Goal: Task Accomplishment & Management: Use online tool/utility

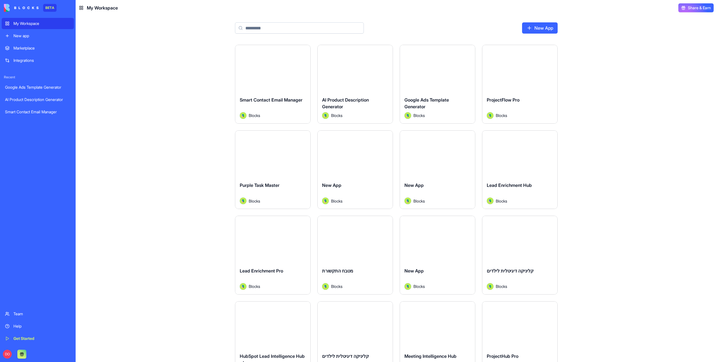
click at [273, 74] on div "Launch" at bounding box center [272, 68] width 75 height 47
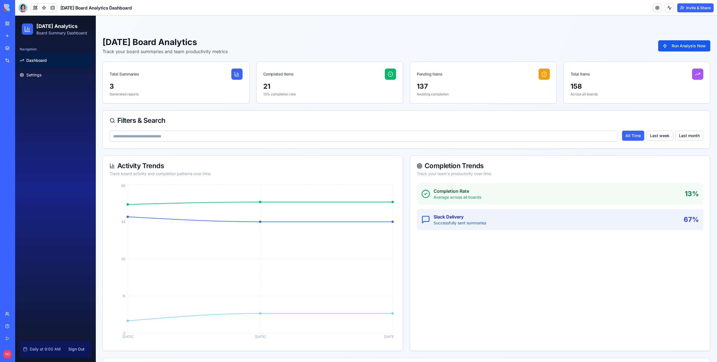
click at [39, 60] on span "Dashboard" at bounding box center [36, 61] width 20 height 6
click at [253, 25] on div "Toggle sidebar" at bounding box center [406, 26] width 621 height 21
click at [56, 77] on link "Settings" at bounding box center [55, 74] width 76 height 13
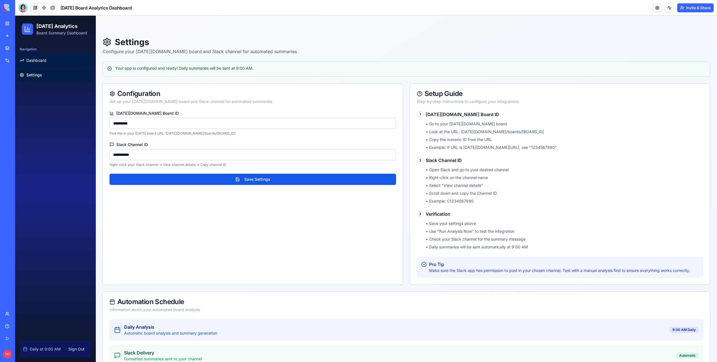
click at [54, 58] on link "Dashboard" at bounding box center [55, 60] width 76 height 13
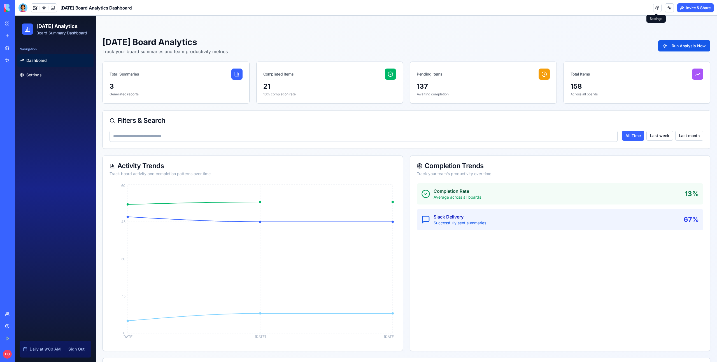
click at [658, 8] on link at bounding box center [657, 8] width 8 height 8
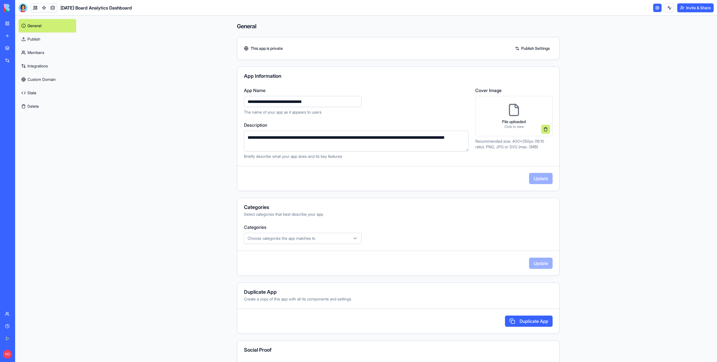
click at [36, 39] on link "Publish" at bounding box center [47, 38] width 58 height 13
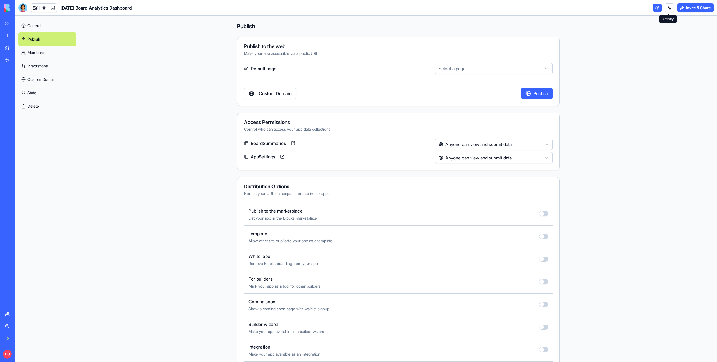
click at [686, 7] on button "Invite & Share" at bounding box center [695, 7] width 36 height 9
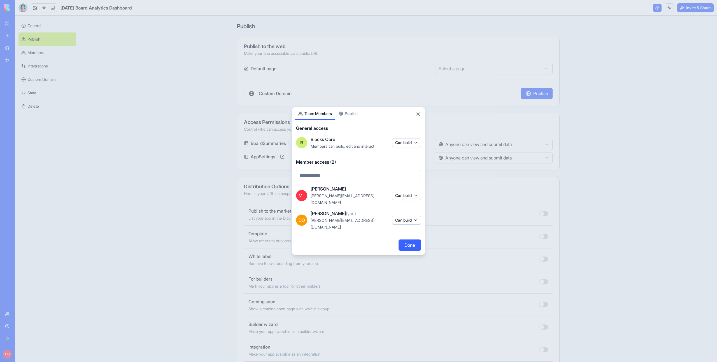
click at [356, 120] on button "Publish" at bounding box center [348, 113] width 26 height 13
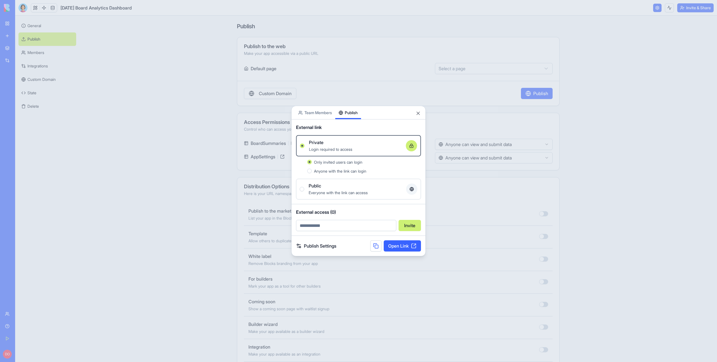
click at [623, 138] on div at bounding box center [358, 181] width 717 height 362
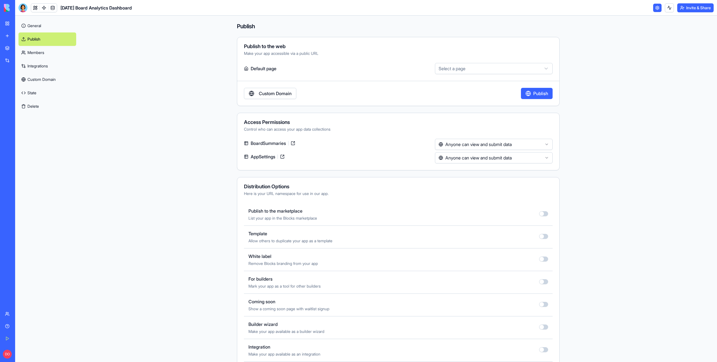
click at [35, 69] on link "Integrations" at bounding box center [47, 65] width 58 height 13
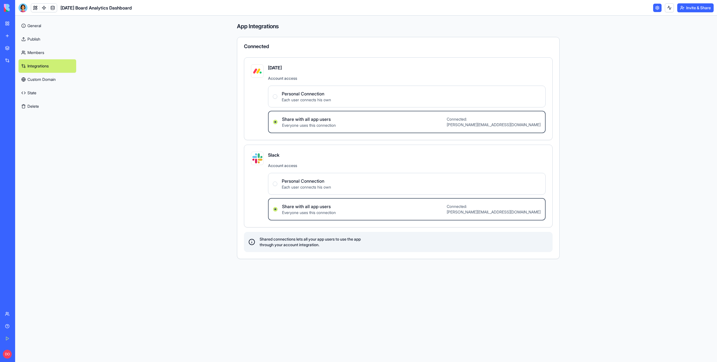
click at [35, 55] on link "Members" at bounding box center [47, 52] width 58 height 13
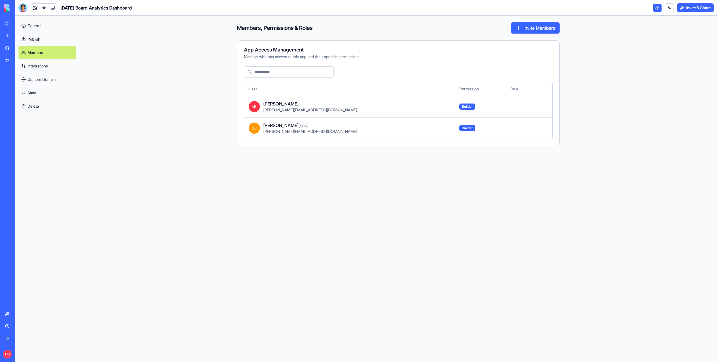
click at [33, 41] on link "Publish" at bounding box center [47, 38] width 58 height 13
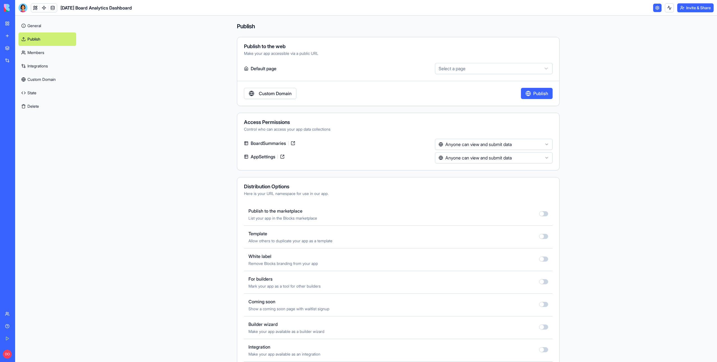
click at [35, 93] on link "State" at bounding box center [47, 92] width 58 height 13
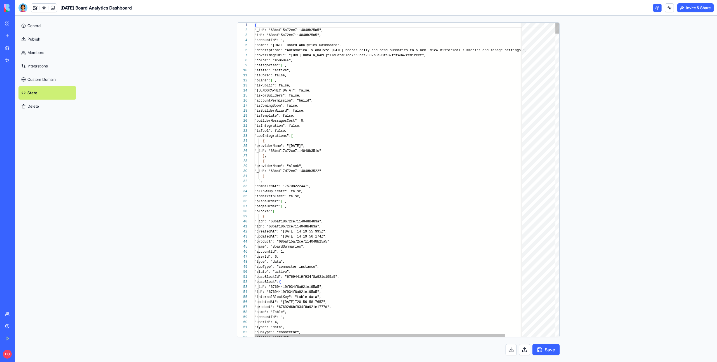
scroll to position [50, 0]
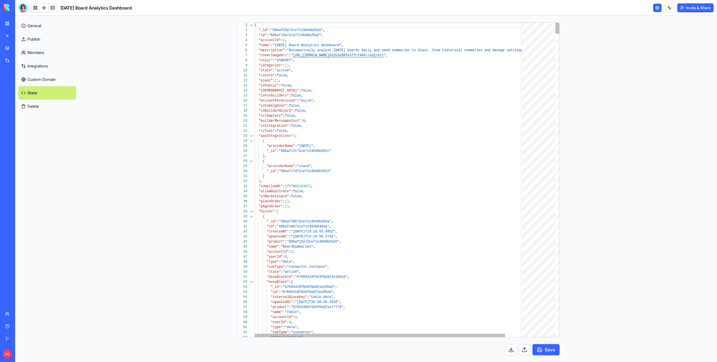
click at [252, 211] on div at bounding box center [251, 211] width 7 height 5
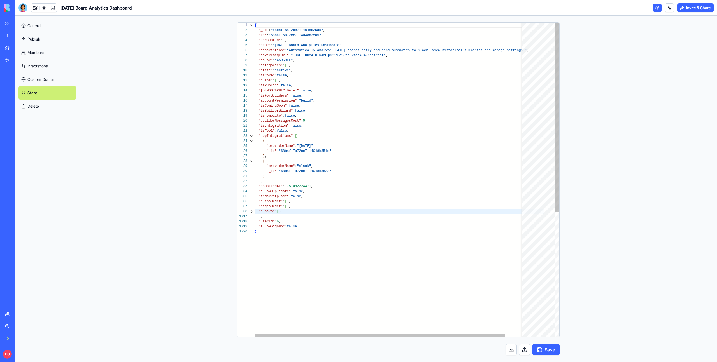
click at [252, 136] on div at bounding box center [251, 136] width 7 height 5
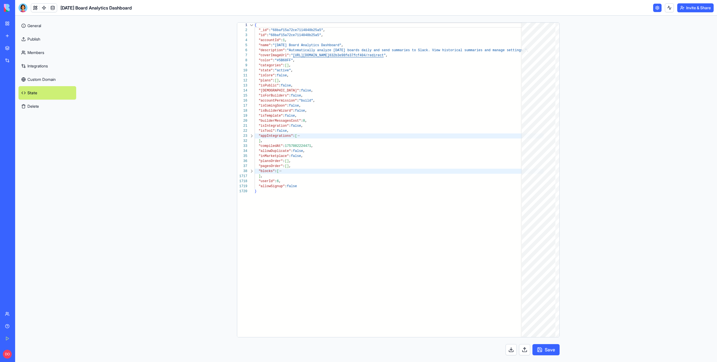
click at [37, 30] on link "General" at bounding box center [47, 25] width 58 height 13
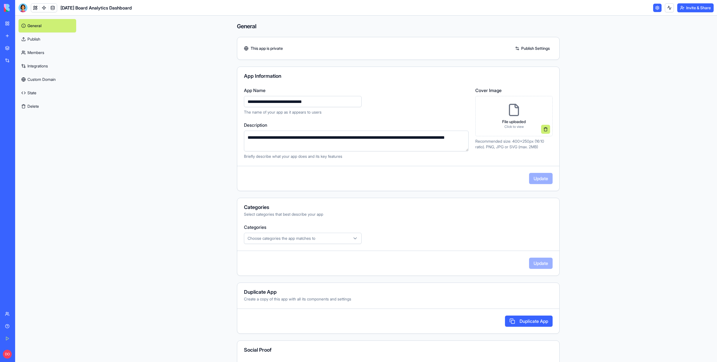
click at [161, 84] on main "**********" at bounding box center [398, 189] width 637 height 347
click at [32, 7] on link at bounding box center [35, 8] width 8 height 8
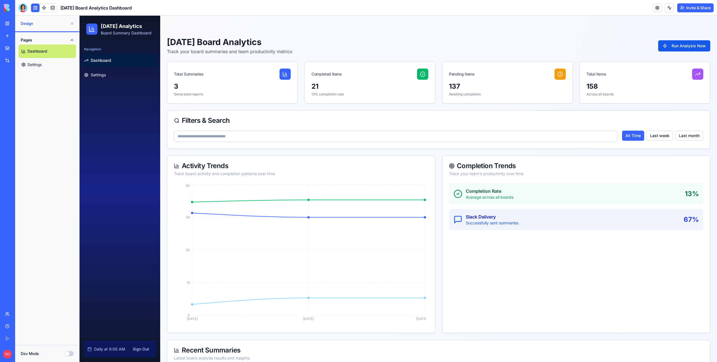
click at [52, 64] on link "Settings" at bounding box center [46, 64] width 57 height 13
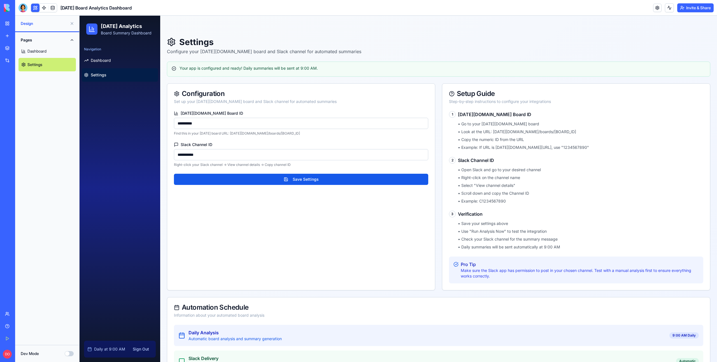
click at [47, 52] on link "Dashboard" at bounding box center [46, 51] width 57 height 13
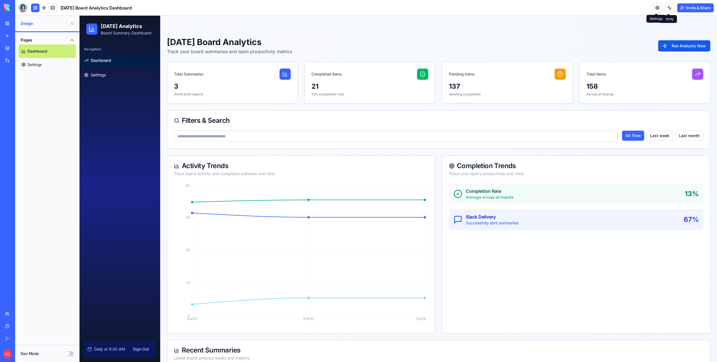
click at [655, 8] on link at bounding box center [657, 8] width 8 height 8
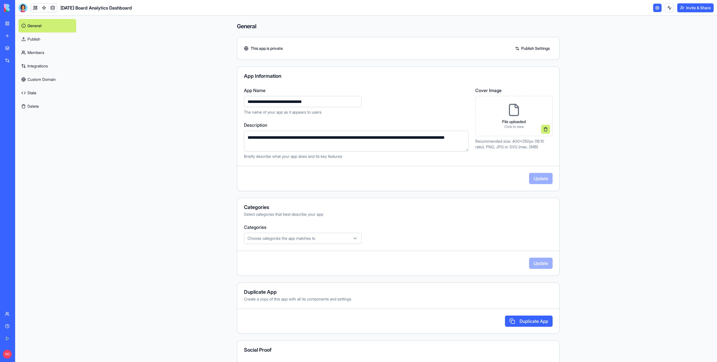
click at [622, 130] on main "**********" at bounding box center [398, 189] width 637 height 347
click at [597, 168] on main "**********" at bounding box center [398, 189] width 637 height 347
click at [176, 194] on main "**********" at bounding box center [398, 189] width 637 height 347
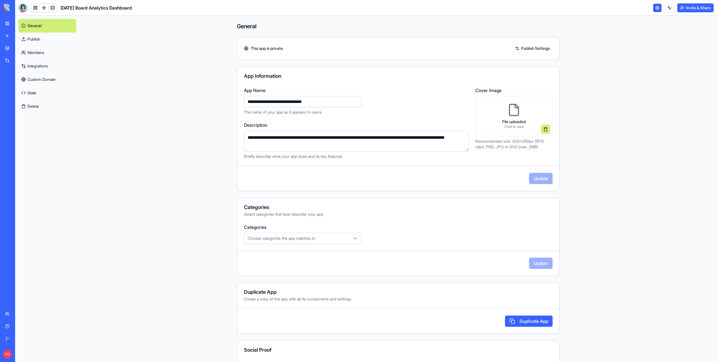
click at [95, 8] on span "Monday Board Analytics Dashboard" at bounding box center [95, 7] width 71 height 7
copy header "Monday Board Analytics Dashboard"
click at [46, 41] on link "Publish" at bounding box center [47, 38] width 58 height 13
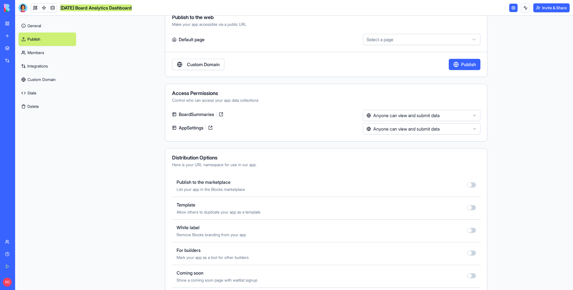
scroll to position [29, 0]
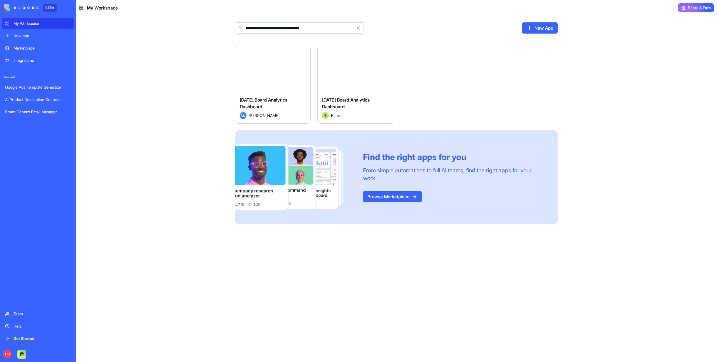
type input "**********"
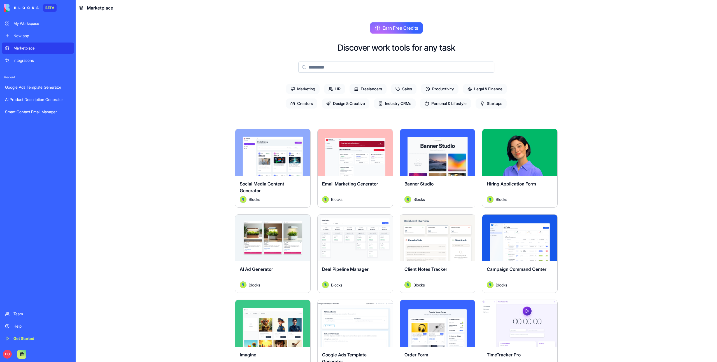
click at [347, 65] on input at bounding box center [396, 67] width 196 height 11
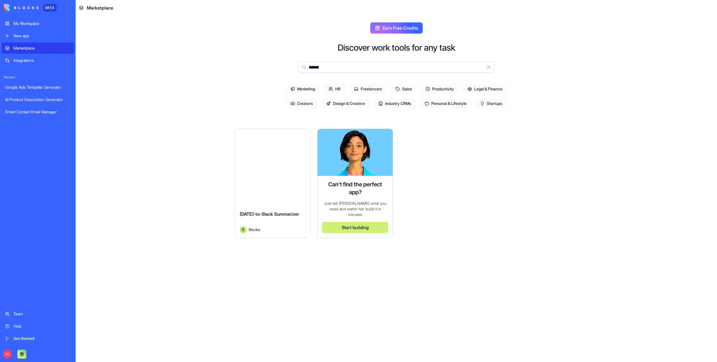
type input "******"
click at [272, 153] on button "Explore" at bounding box center [273, 152] width 42 height 11
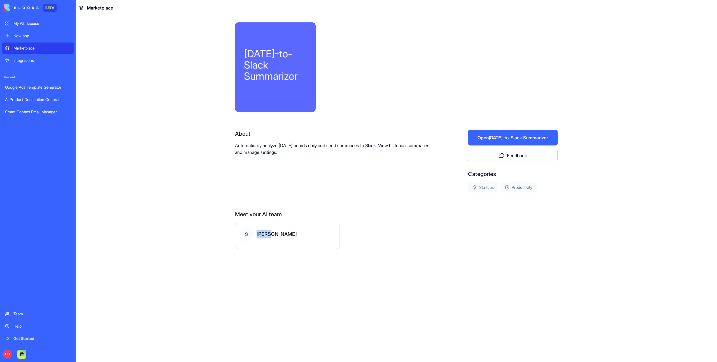
drag, startPoint x: 256, startPoint y: 234, endPoint x: 280, endPoint y: 234, distance: 23.5
click at [280, 234] on div "S [PERSON_NAME]" at bounding box center [287, 234] width 95 height 13
click at [410, 235] on div "S [PERSON_NAME]" at bounding box center [396, 236] width 323 height 26
click at [245, 234] on span "S" at bounding box center [246, 234] width 13 height 13
drag, startPoint x: 245, startPoint y: 234, endPoint x: 251, endPoint y: 235, distance: 5.6
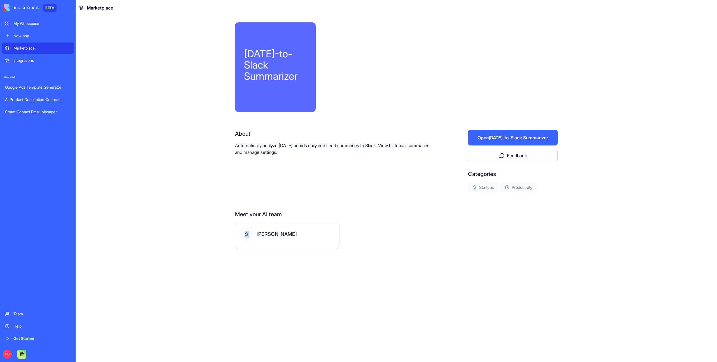
click at [251, 235] on span "S" at bounding box center [246, 234] width 13 height 13
click at [256, 191] on div "About Automatically analyze [DATE] boards daily and send summaries to Slack. Vi…" at bounding box center [333, 161] width 197 height 63
drag, startPoint x: 235, startPoint y: 143, endPoint x: 311, endPoint y: 161, distance: 78.4
click at [309, 161] on div "About Automatically analyze [DATE] boards daily and send summaries to Slack. Vi…" at bounding box center [333, 161] width 197 height 63
click at [328, 161] on div "About Automatically analyze [DATE] boards daily and send summaries to Slack. Vi…" at bounding box center [333, 161] width 197 height 63
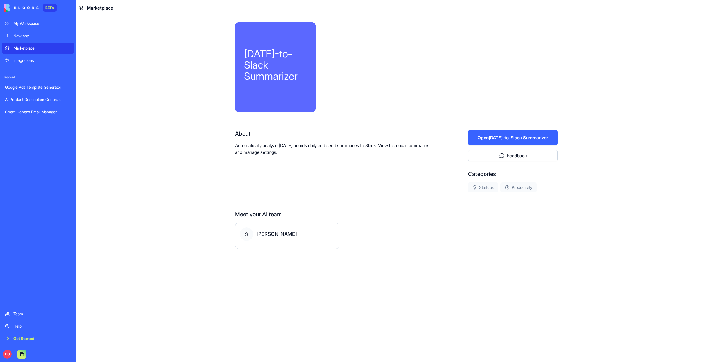
click at [491, 139] on button "Open [DATE]-to-Slack Summarizer" at bounding box center [513, 138] width 90 height 16
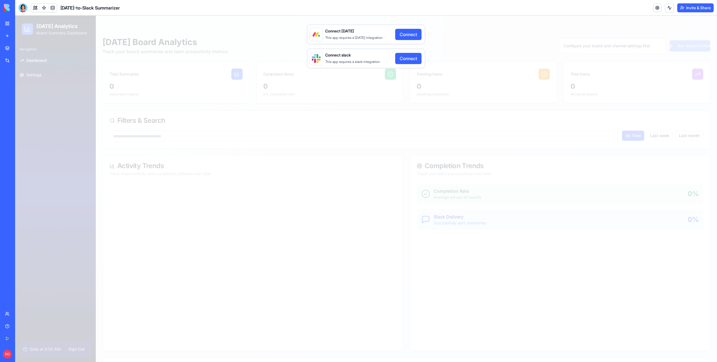
click at [651, 10] on header "[DATE]-to-Slack Summarizer Invite & Share" at bounding box center [366, 8] width 702 height 16
click at [654, 10] on link at bounding box center [657, 8] width 8 height 8
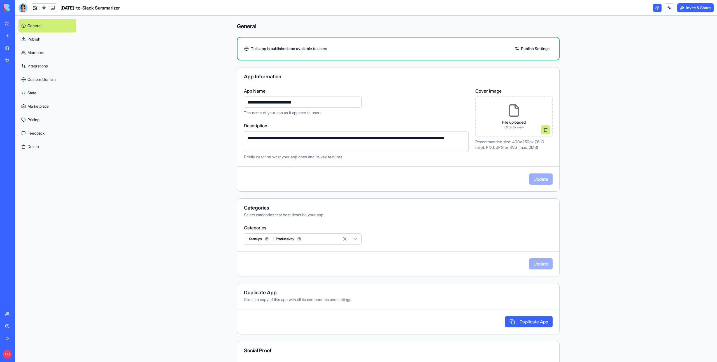
click at [36, 68] on link "Integrations" at bounding box center [47, 65] width 58 height 13
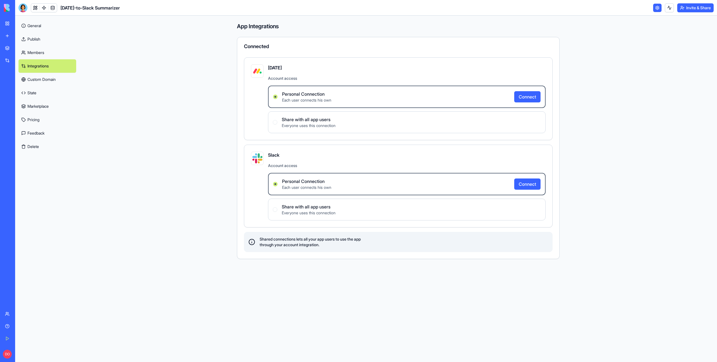
click at [36, 32] on link "General" at bounding box center [47, 25] width 58 height 13
click at [36, 38] on link "Publish" at bounding box center [47, 38] width 58 height 13
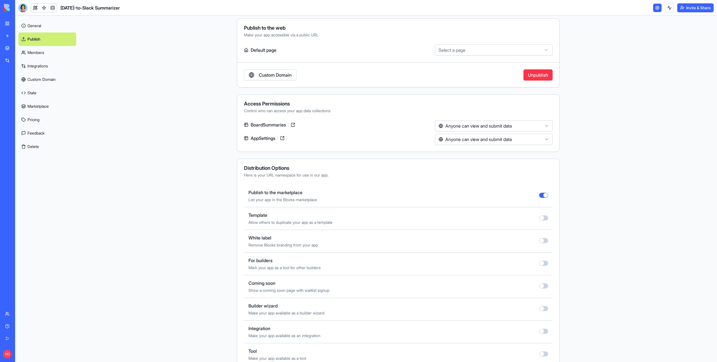
scroll to position [29, 0]
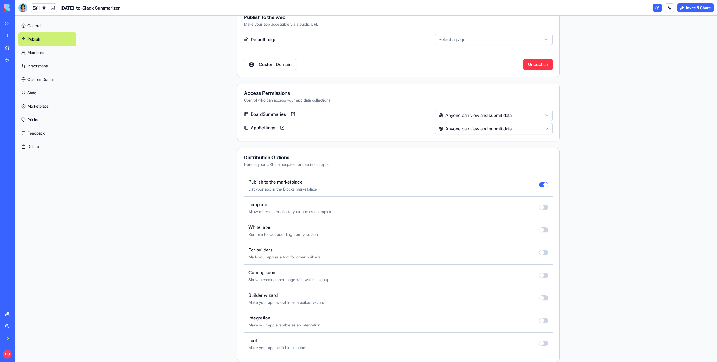
click at [41, 104] on link "Marketplace" at bounding box center [47, 106] width 58 height 13
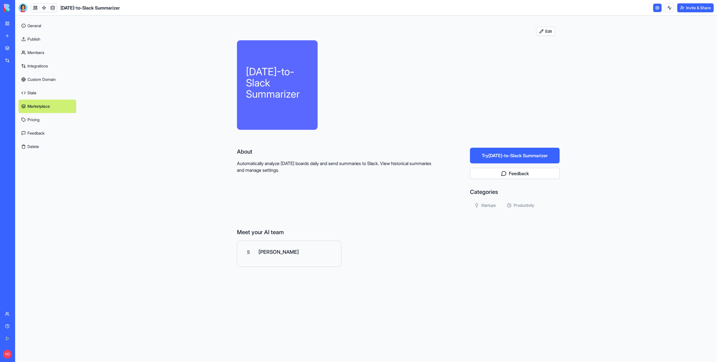
click at [46, 88] on link "State" at bounding box center [47, 92] width 58 height 13
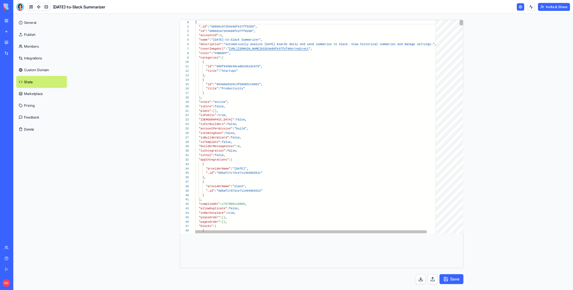
scroll to position [50, 0]
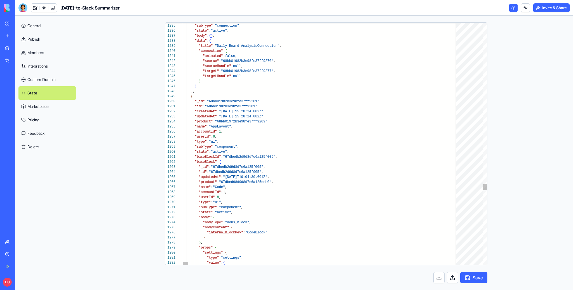
type textarea "**********"
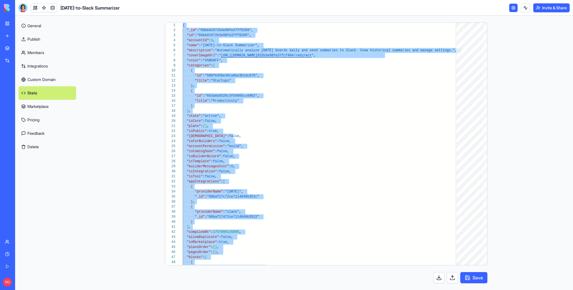
click at [512, 102] on main "34 35 36 37 38 39 40 41 42 43 44 45 46 47 48 49 14 15 16 17 18 19 20 21 22 23 2…" at bounding box center [327, 153] width 494 height 274
